Goal: Task Accomplishment & Management: Complete application form

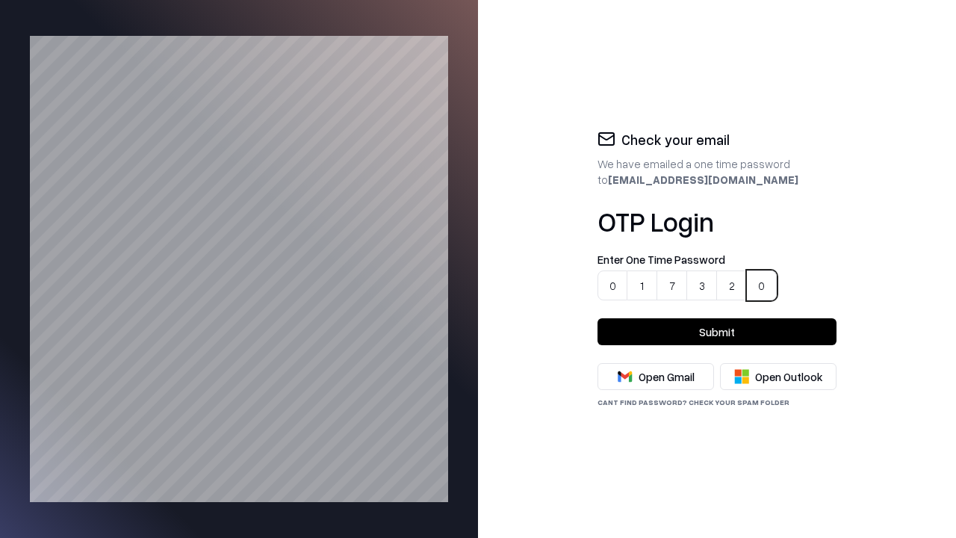
type input "******"
click at [717, 331] on button "Submit" at bounding box center [716, 331] width 239 height 27
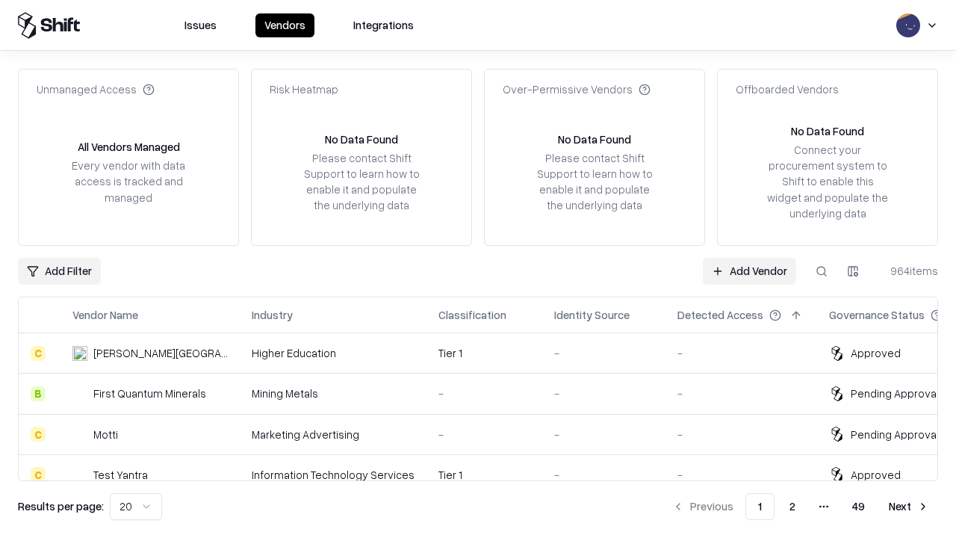
click at [750, 270] on link "Add Vendor" at bounding box center [749, 271] width 93 height 27
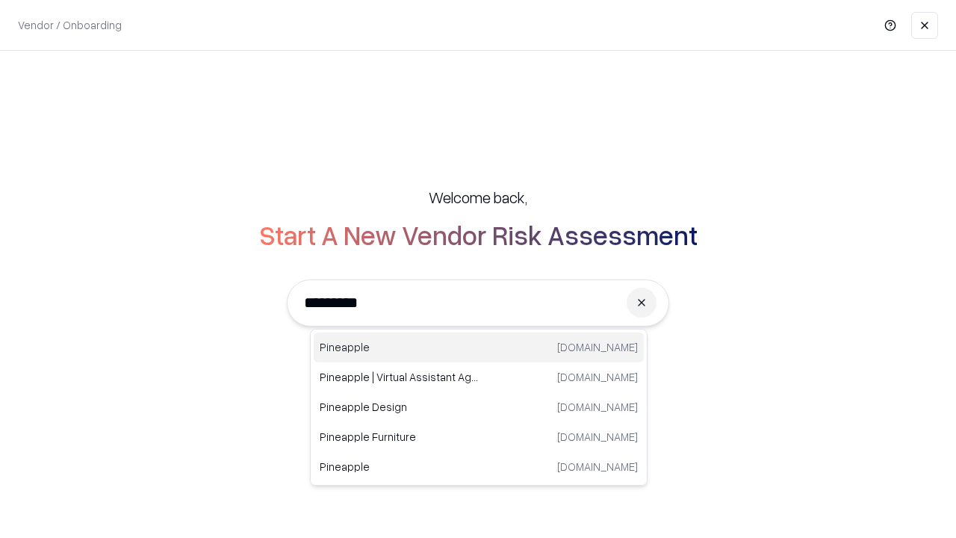
click at [479, 347] on div "Pineapple pineappleenergy.com" at bounding box center [479, 347] width 330 height 30
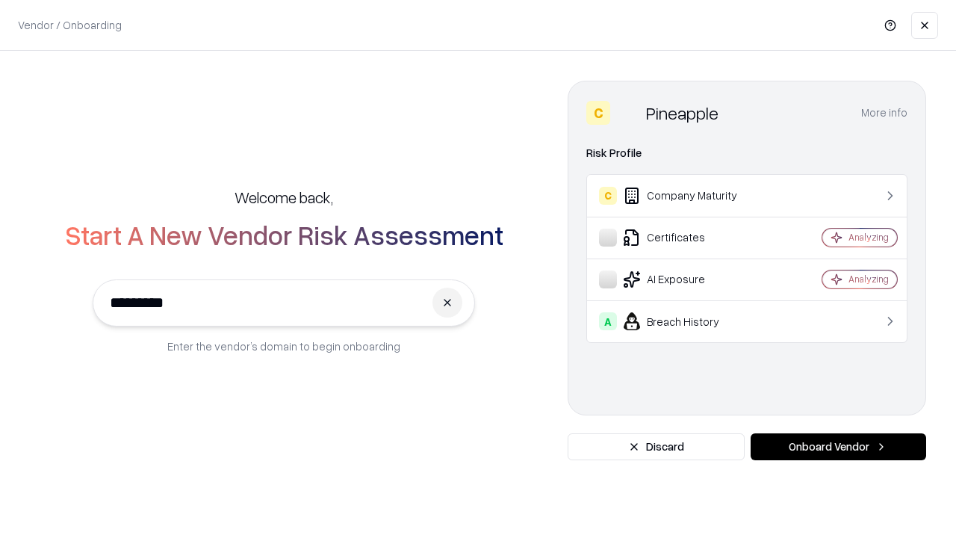
type input "*********"
click at [838, 446] on button "Onboard Vendor" at bounding box center [837, 446] width 175 height 27
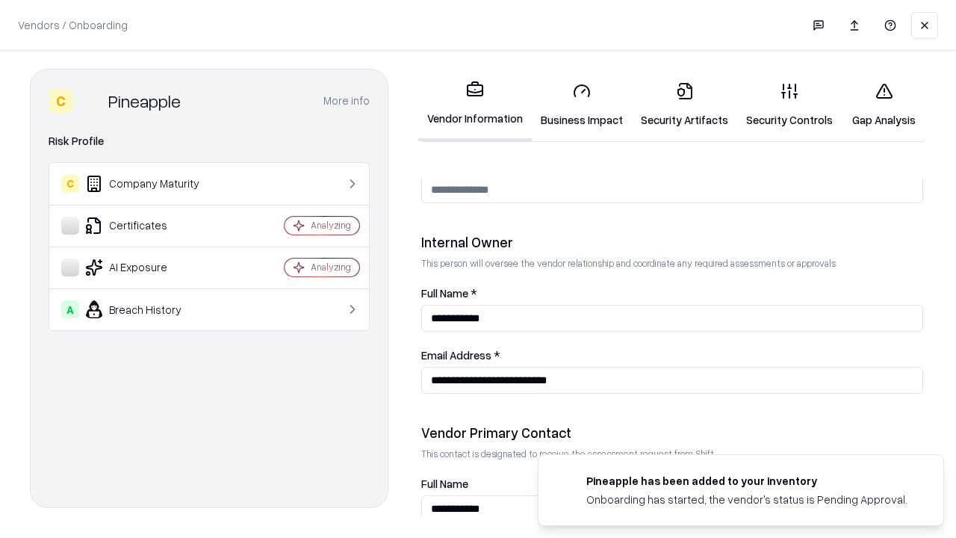
scroll to position [773, 0]
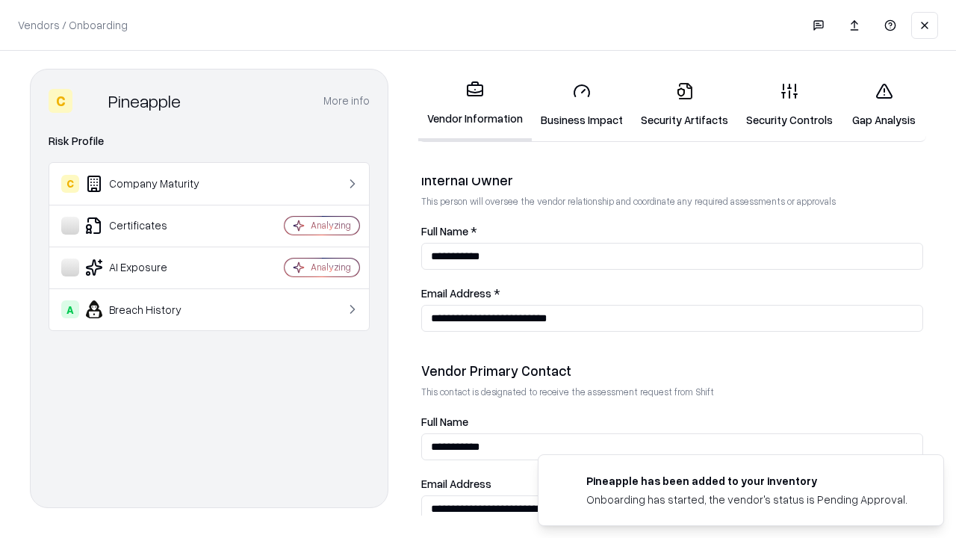
click at [676, 105] on link "Security Artifacts" at bounding box center [684, 104] width 105 height 69
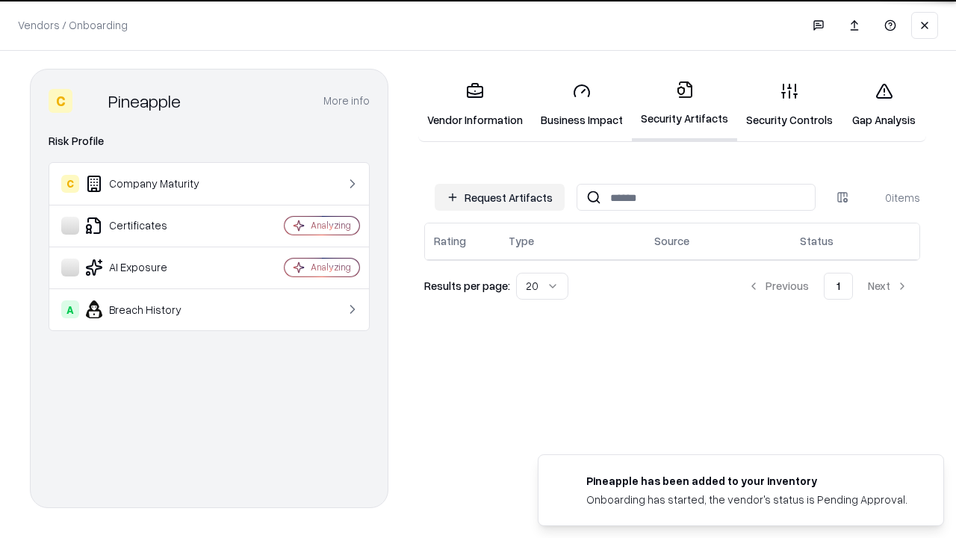
click at [502, 197] on button "Request Artifacts" at bounding box center [500, 197] width 130 height 27
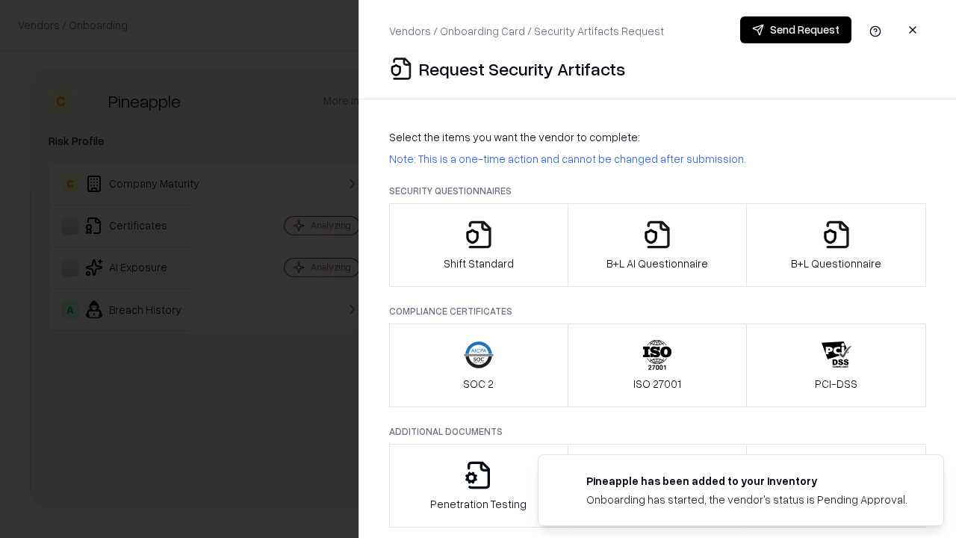
click at [835, 245] on icon "button" at bounding box center [836, 234] width 30 height 30
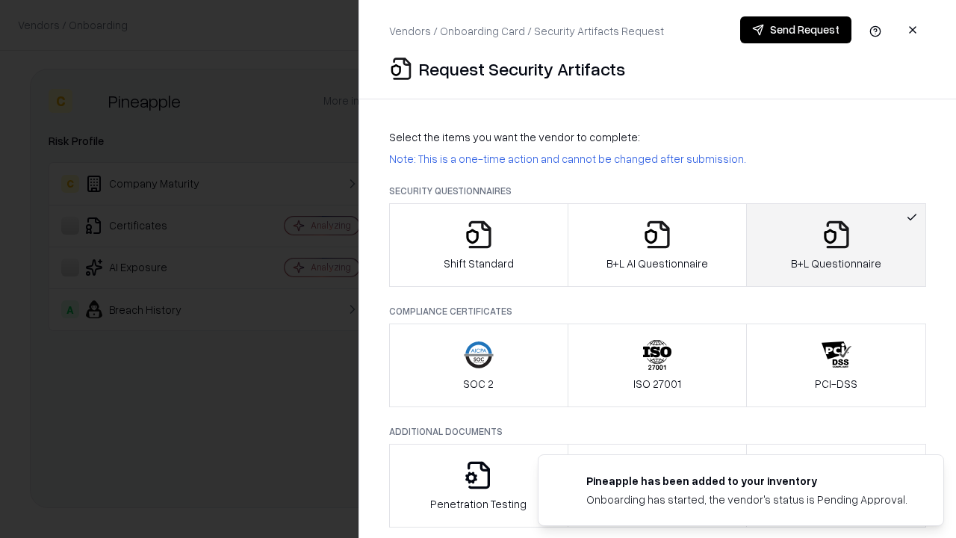
click at [656, 245] on icon "button" at bounding box center [657, 234] width 30 height 30
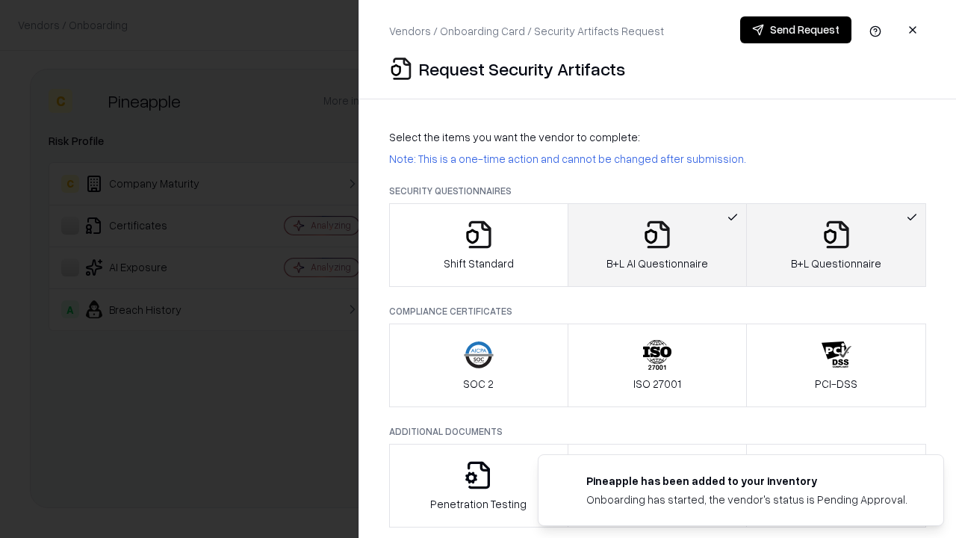
click at [796, 30] on button "Send Request" at bounding box center [795, 29] width 111 height 27
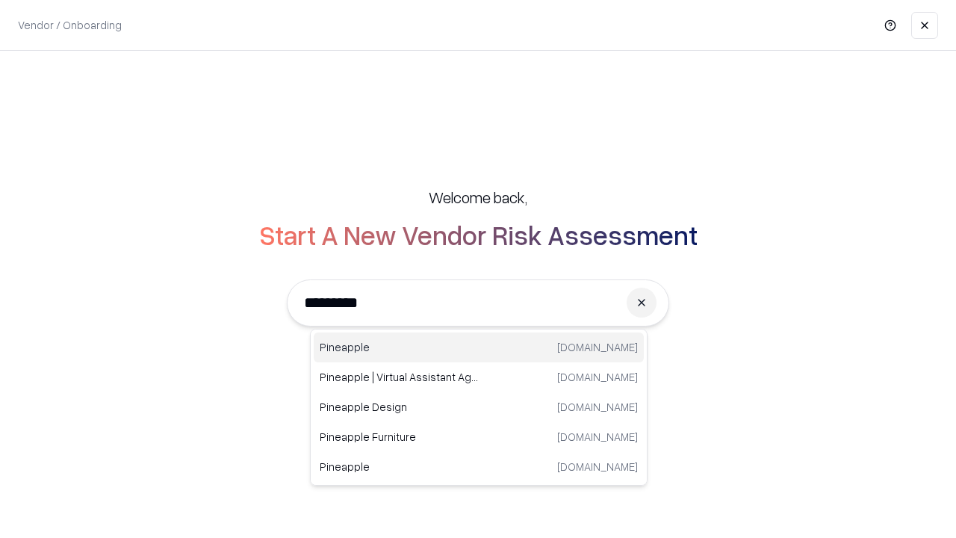
click at [479, 347] on div "Pineapple pineappleenergy.com" at bounding box center [479, 347] width 330 height 30
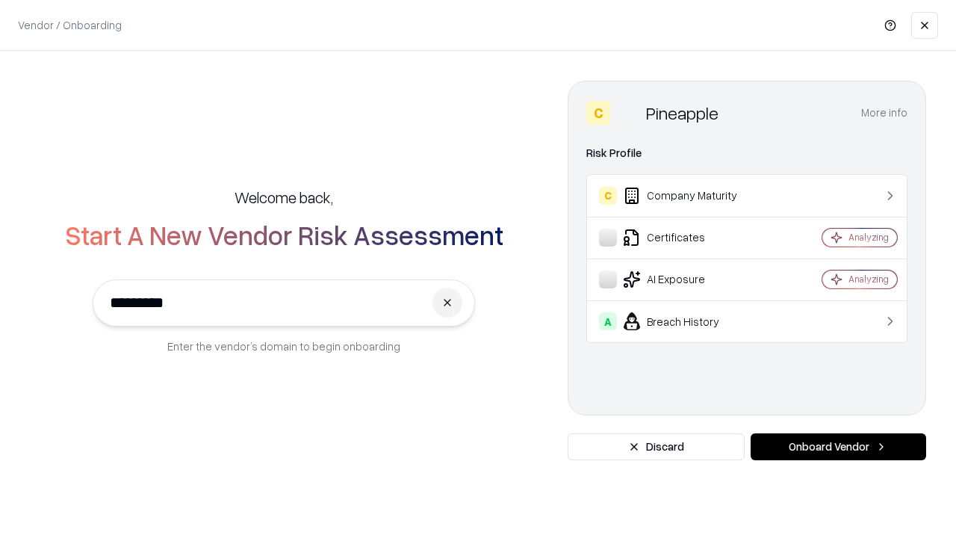
type input "*********"
click at [838, 446] on button "Onboard Vendor" at bounding box center [837, 446] width 175 height 27
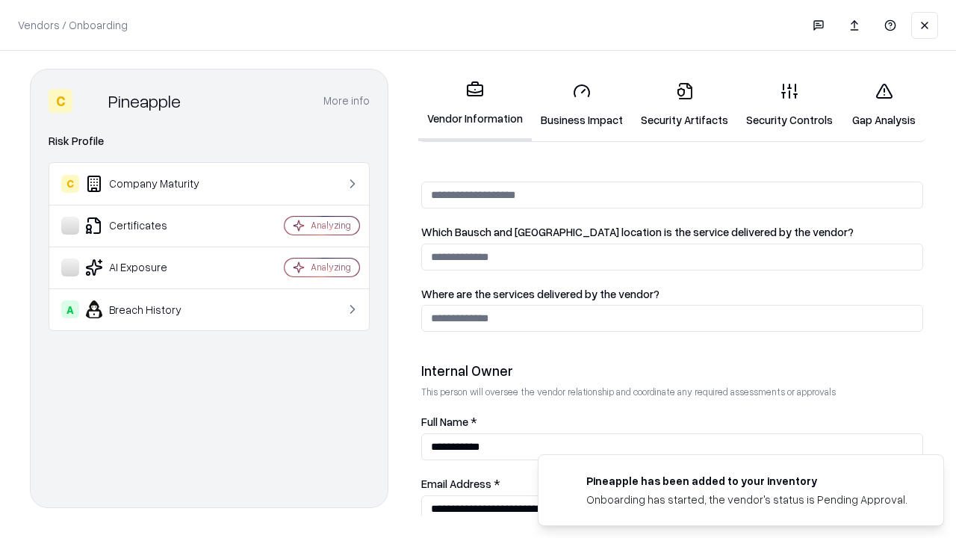
scroll to position [773, 0]
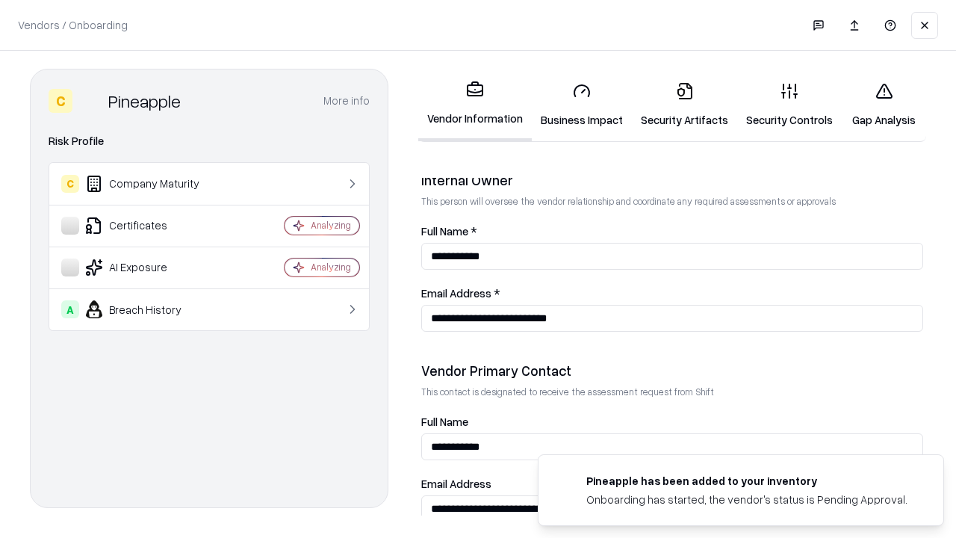
click at [877, 105] on link "Gap Analysis" at bounding box center [883, 104] width 84 height 69
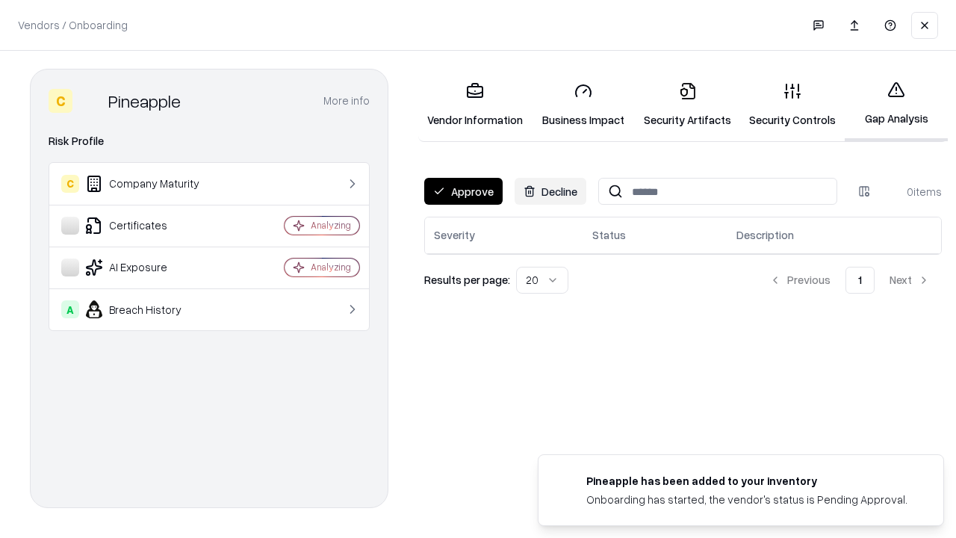
click at [462, 191] on button "Approve" at bounding box center [463, 191] width 78 height 27
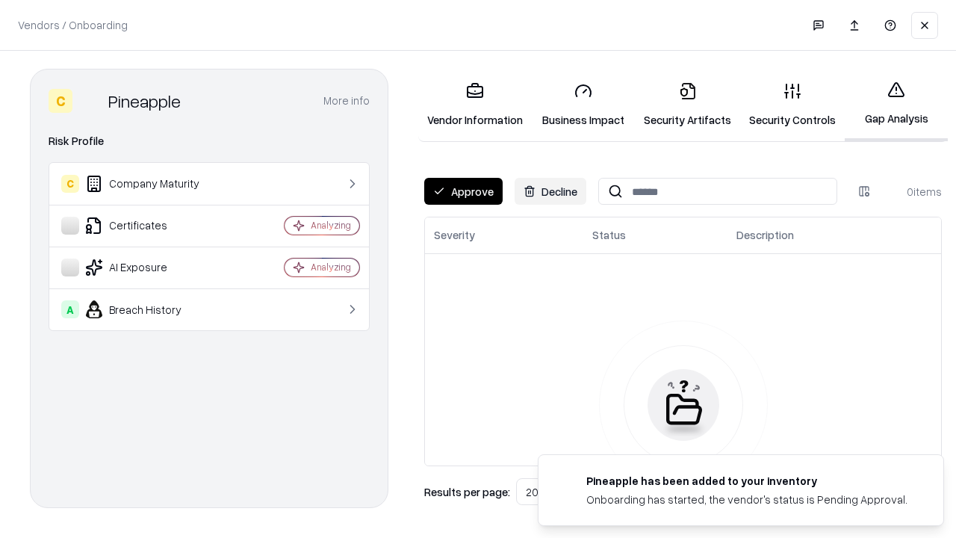
click at [462, 191] on button "Approve" at bounding box center [463, 191] width 78 height 27
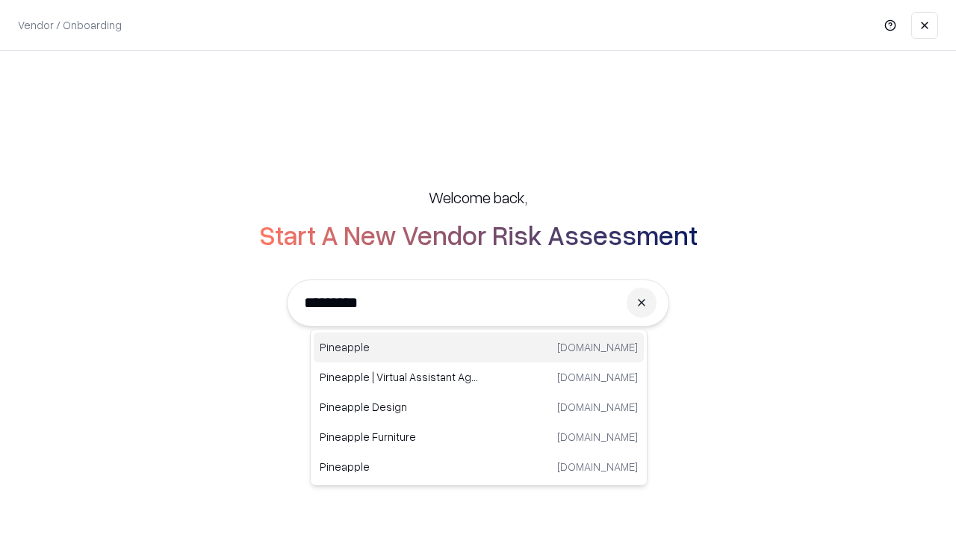
click at [479, 347] on div "Pineapple [DOMAIN_NAME]" at bounding box center [479, 347] width 330 height 30
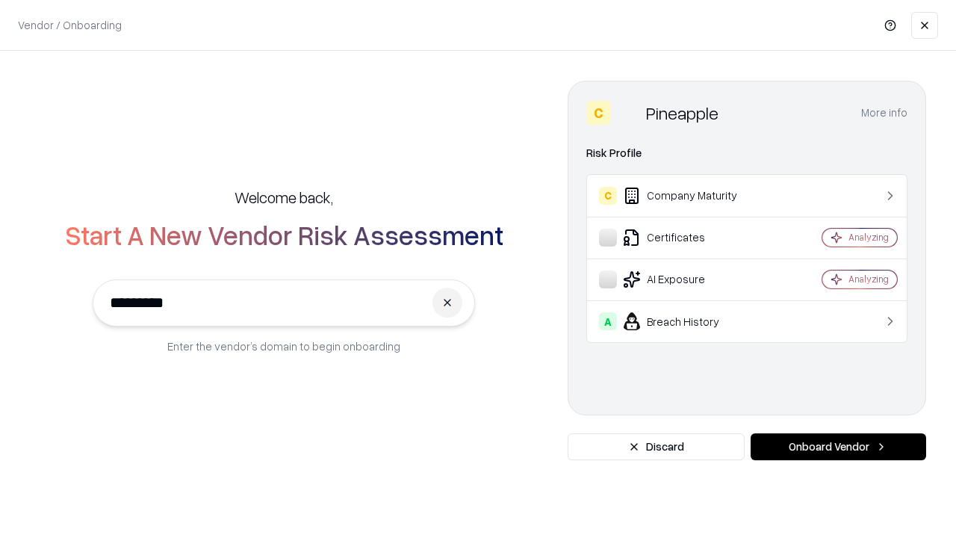
type input "*********"
click at [838, 446] on button "Onboard Vendor" at bounding box center [837, 446] width 175 height 27
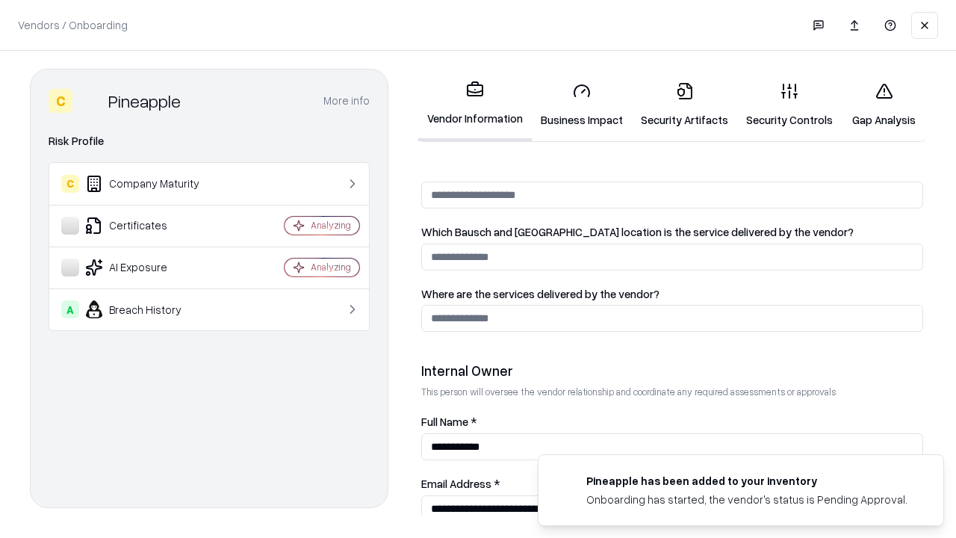
scroll to position [773, 0]
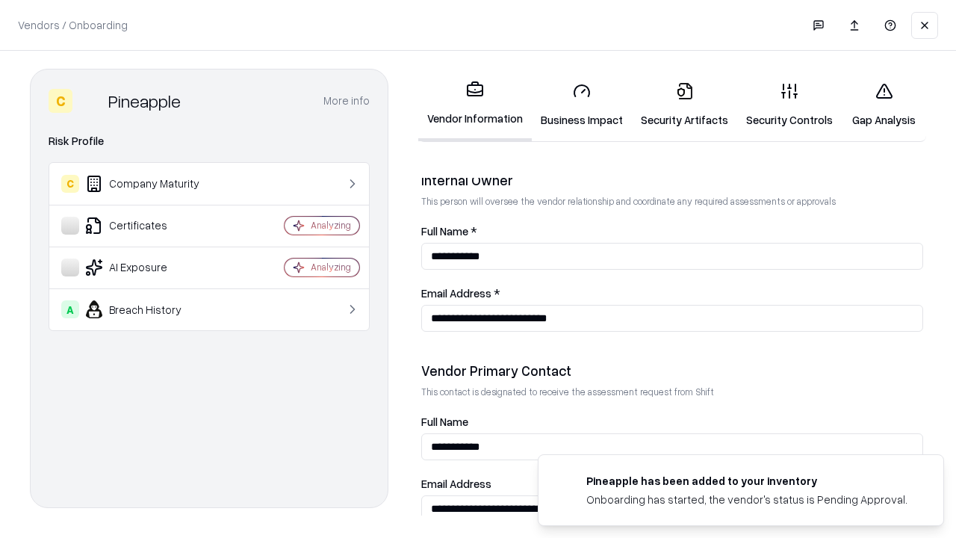
click at [877, 105] on link "Gap Analysis" at bounding box center [883, 104] width 84 height 69
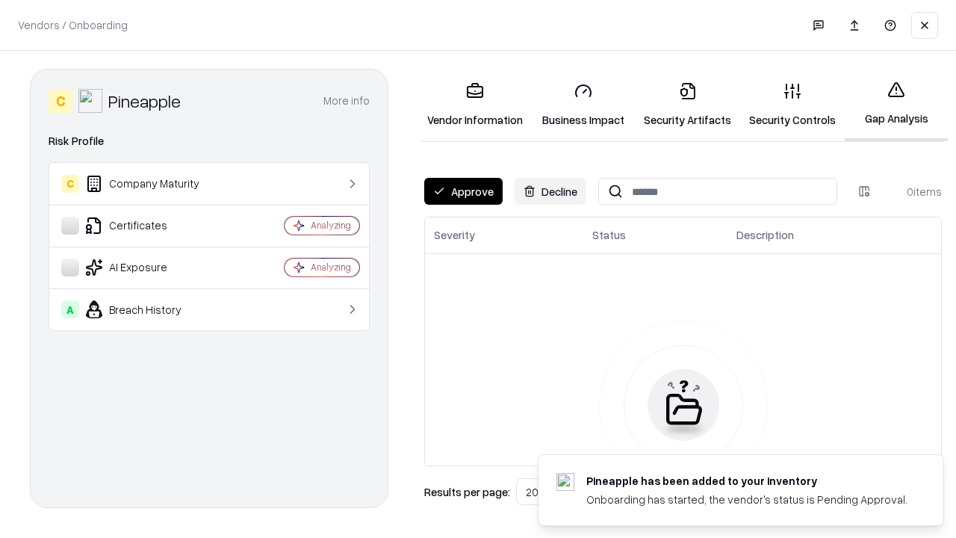
click at [462, 191] on button "Approve" at bounding box center [463, 191] width 78 height 27
